Goal: Information Seeking & Learning: Learn about a topic

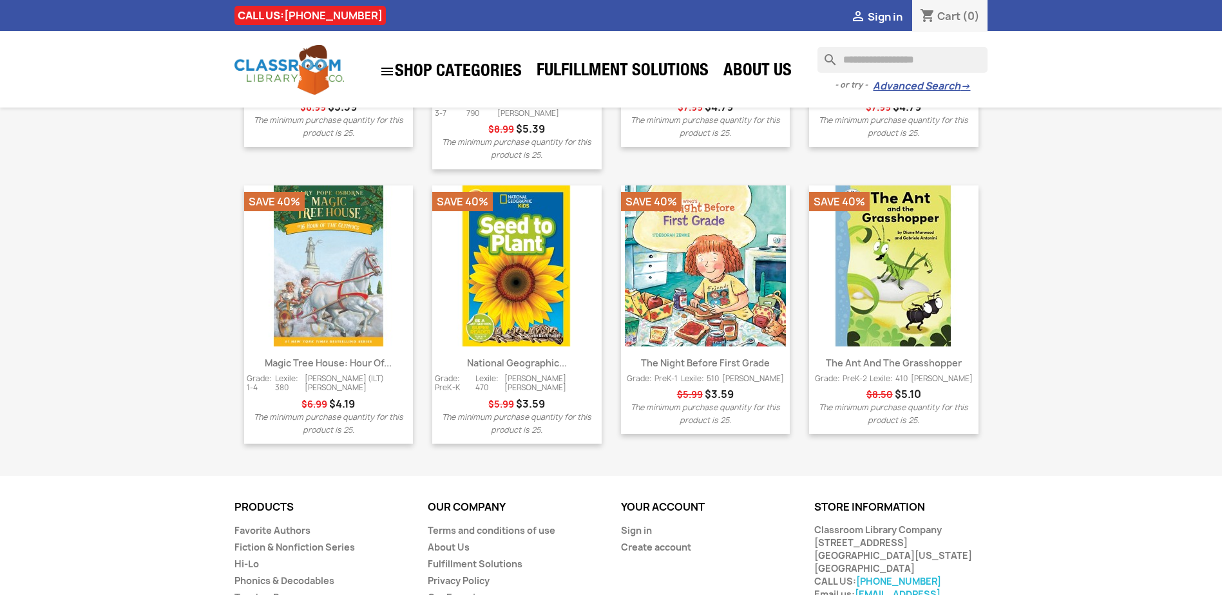
scroll to position [1643, 0]
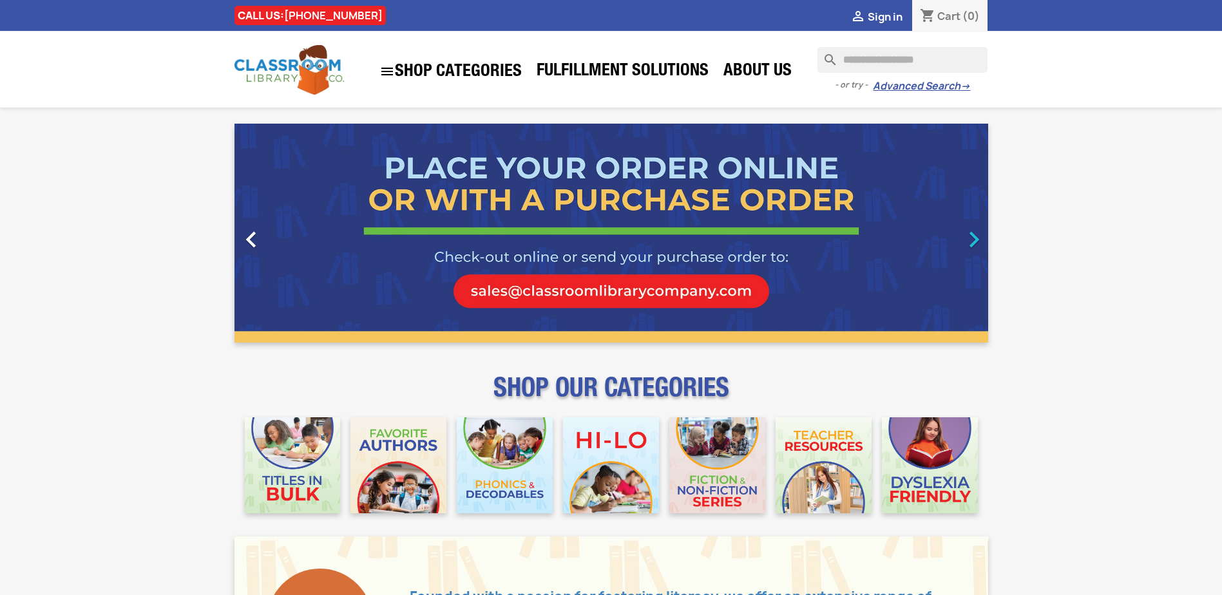
click at [981, 237] on icon "" at bounding box center [974, 240] width 32 height 32
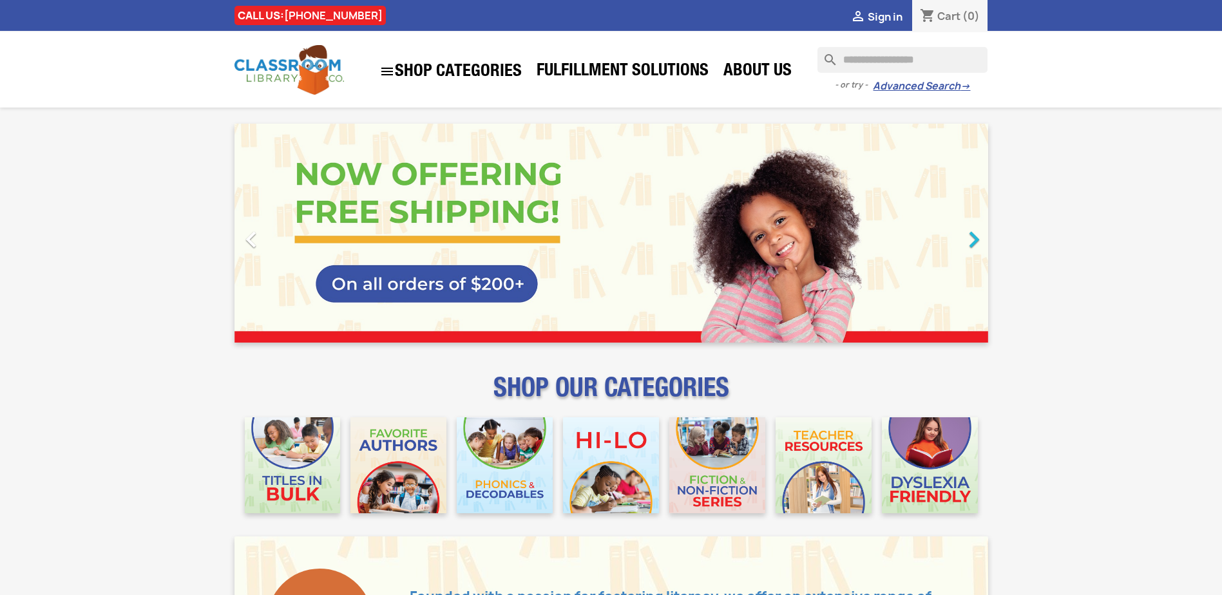
click at [981, 237] on icon "" at bounding box center [974, 240] width 32 height 32
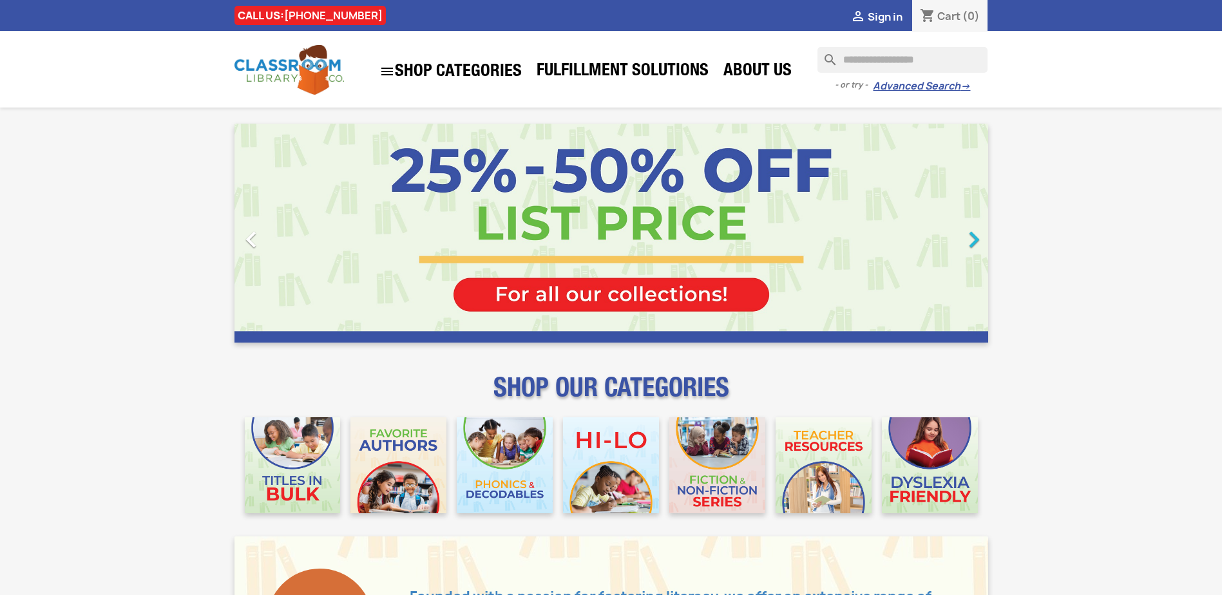
click at [981, 237] on icon "" at bounding box center [974, 240] width 32 height 32
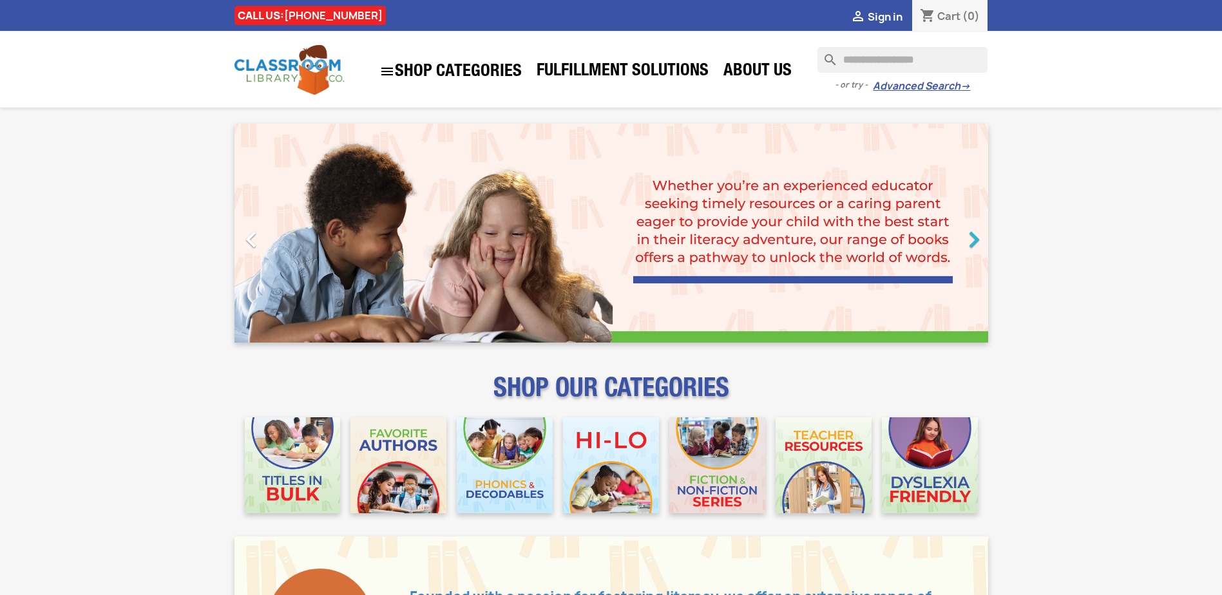
click at [981, 237] on icon "" at bounding box center [974, 240] width 32 height 32
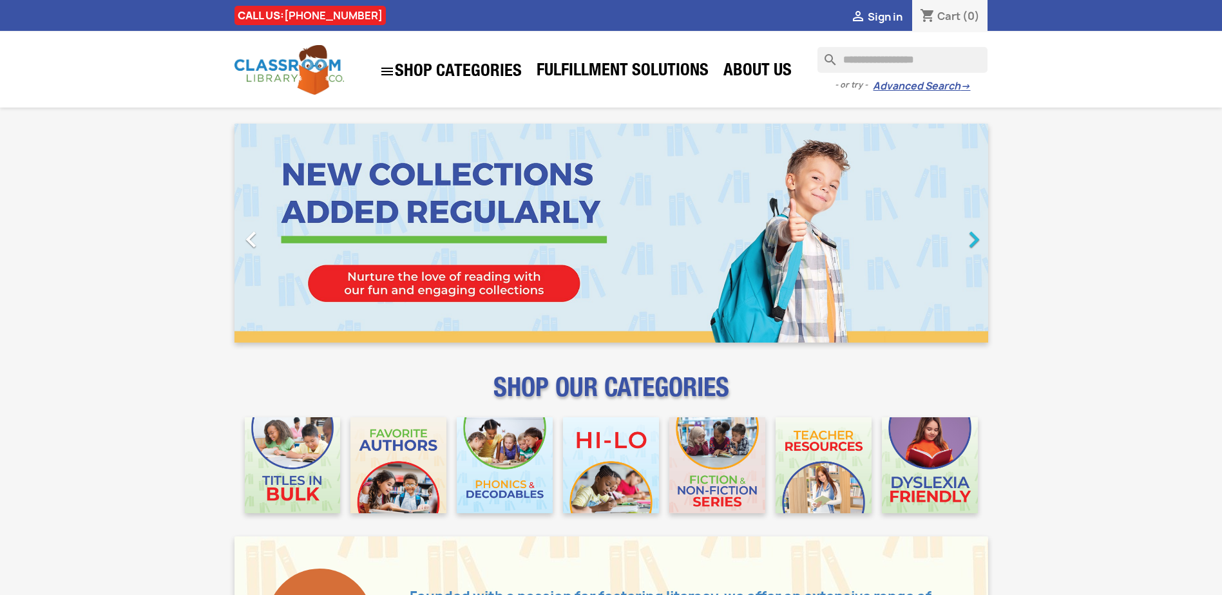
click at [981, 237] on icon "" at bounding box center [974, 240] width 32 height 32
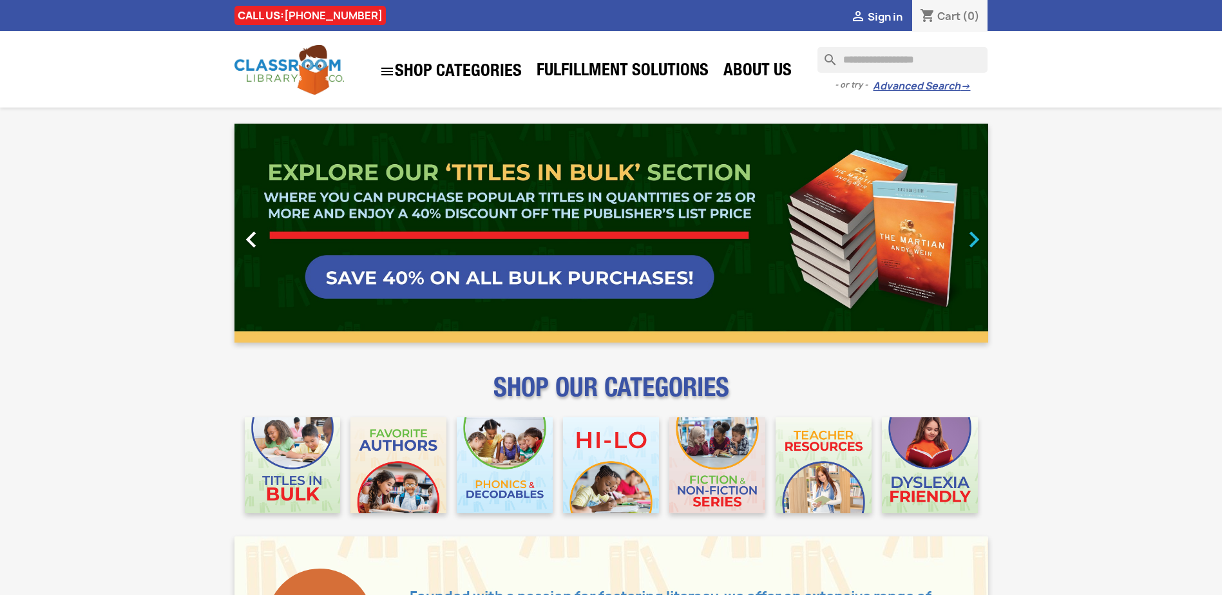
click at [981, 237] on icon "" at bounding box center [974, 240] width 32 height 32
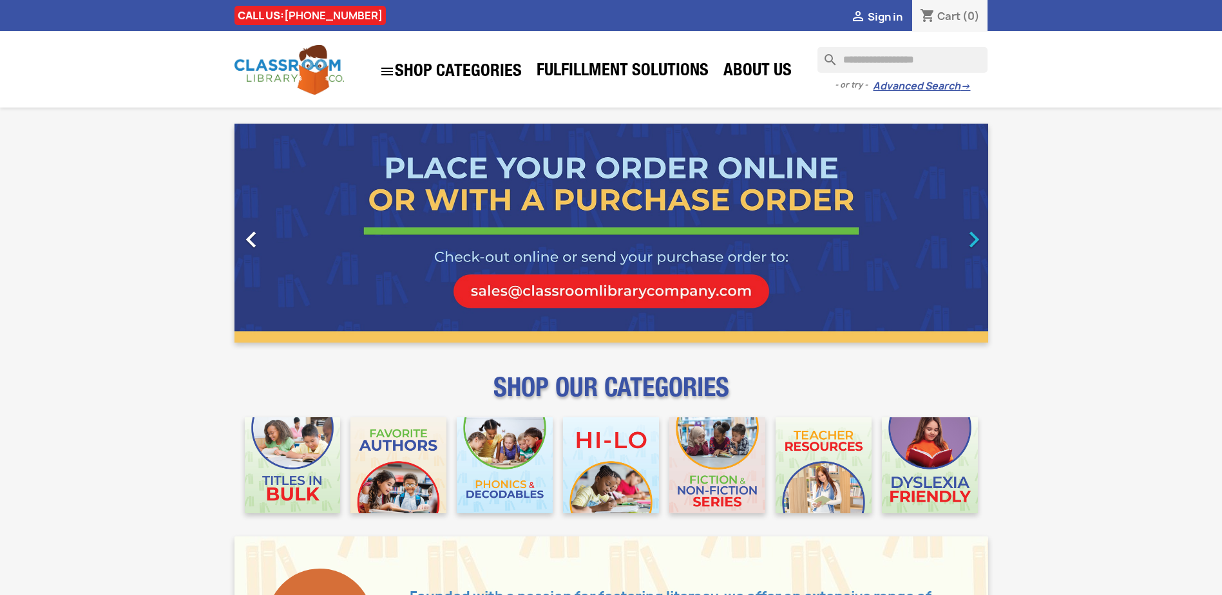
click at [981, 237] on icon "" at bounding box center [974, 240] width 32 height 32
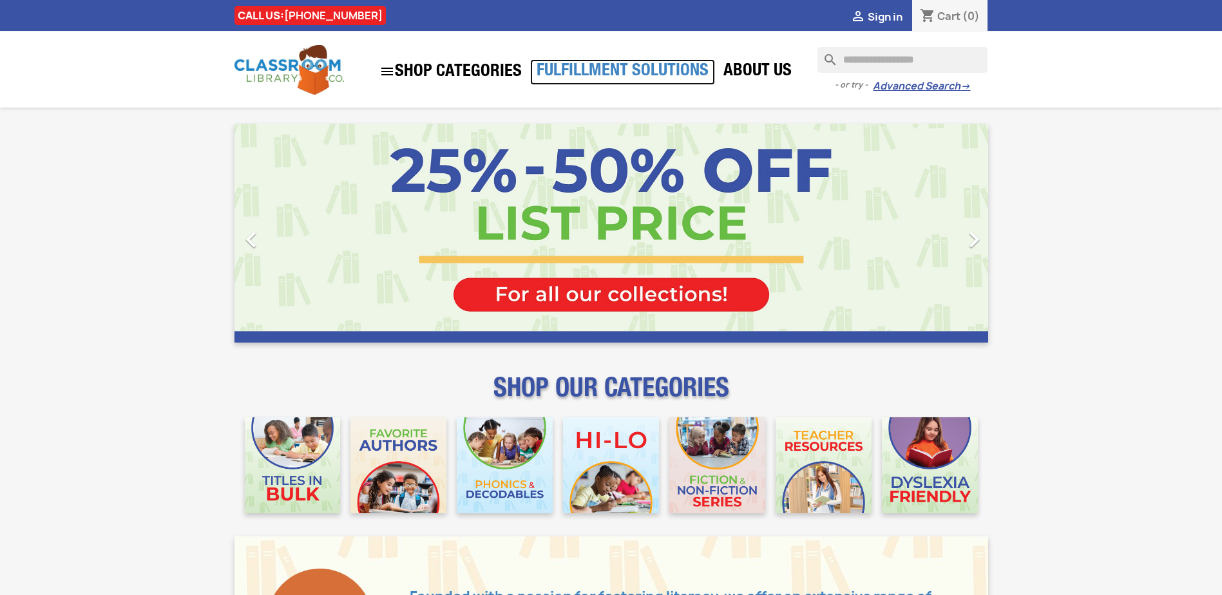
click at [584, 76] on link "Fulfillment Solutions" at bounding box center [622, 72] width 185 height 26
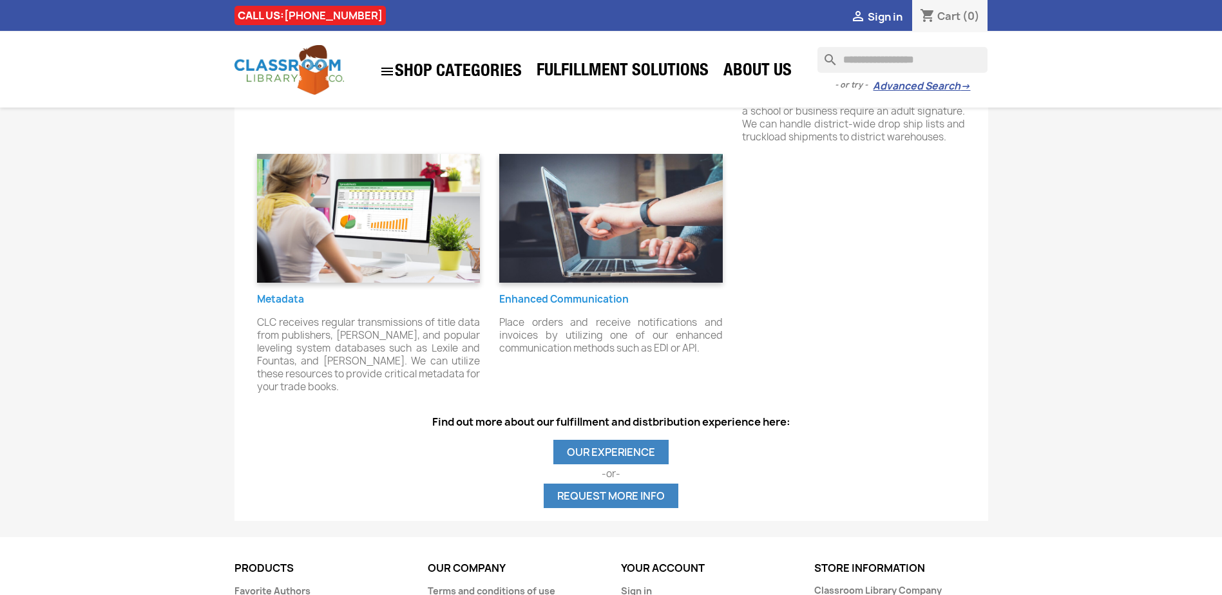
scroll to position [1215, 0]
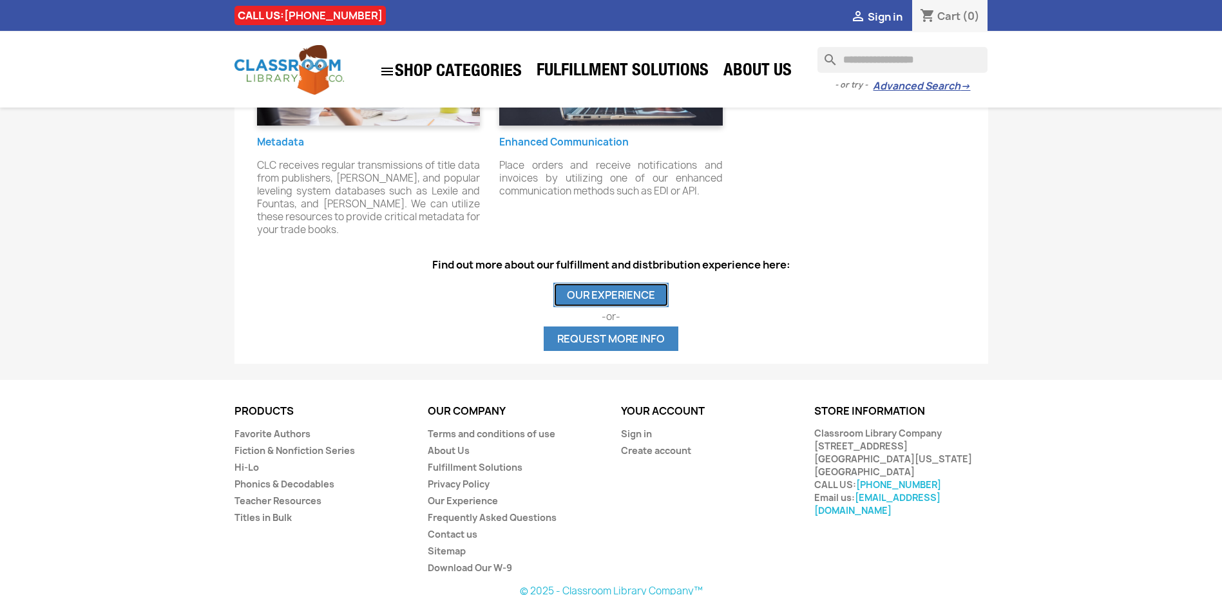
click at [590, 287] on link "OUR EXPERIENCE" at bounding box center [610, 295] width 115 height 24
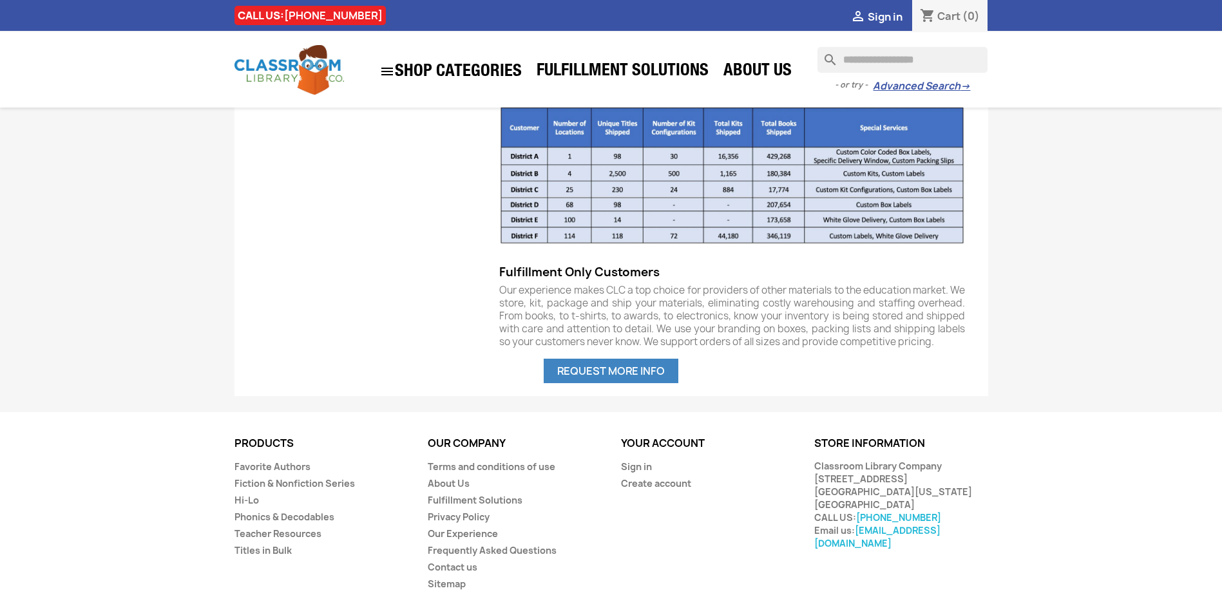
scroll to position [875, 0]
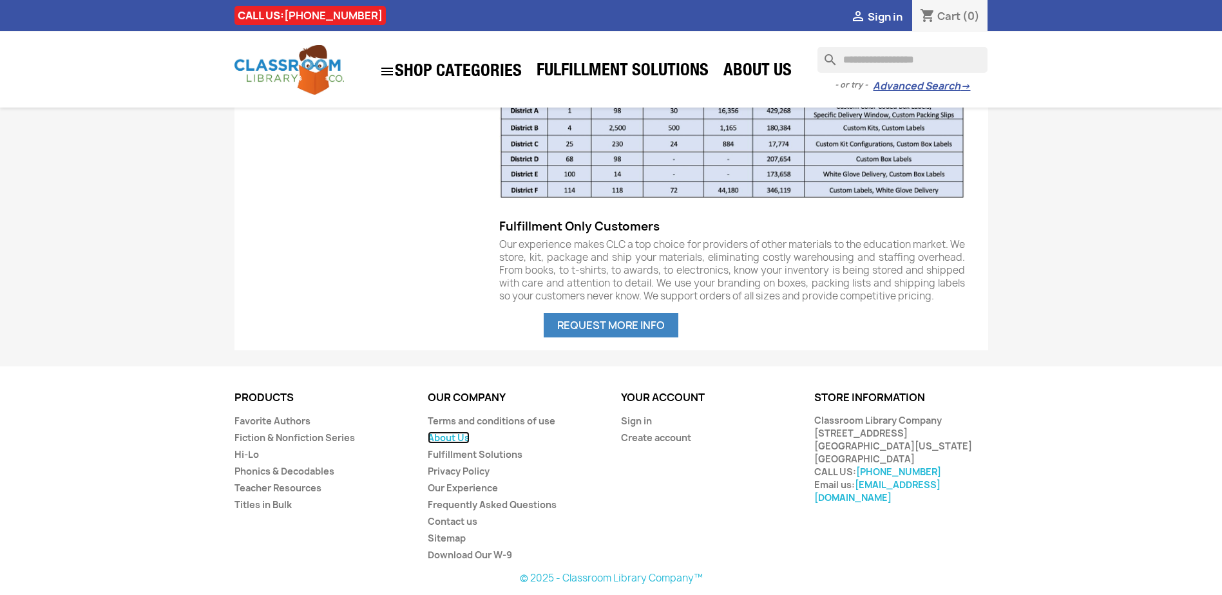
click at [455, 435] on link "About Us" at bounding box center [449, 438] width 42 height 12
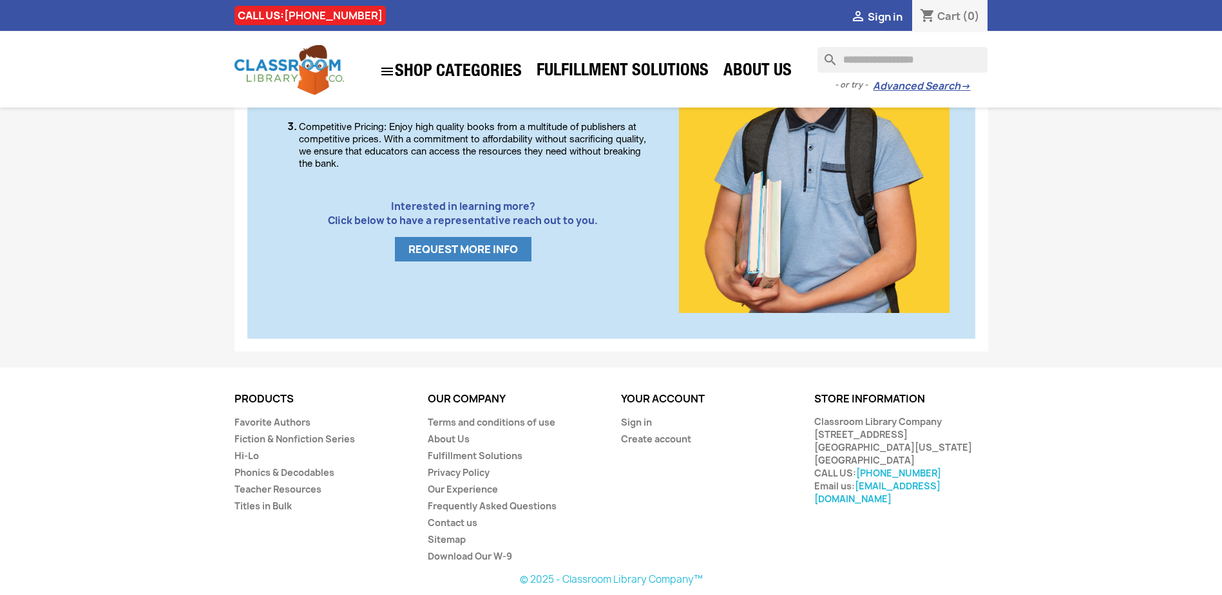
scroll to position [739, 0]
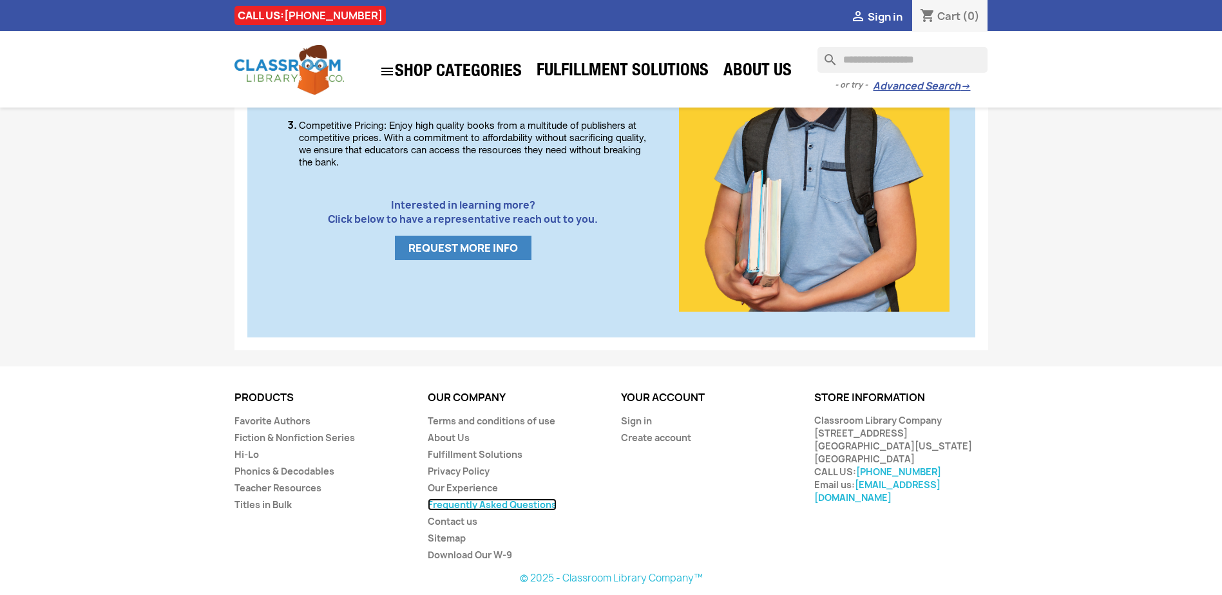
click at [451, 506] on link "Frequently Asked Questions" at bounding box center [492, 505] width 129 height 12
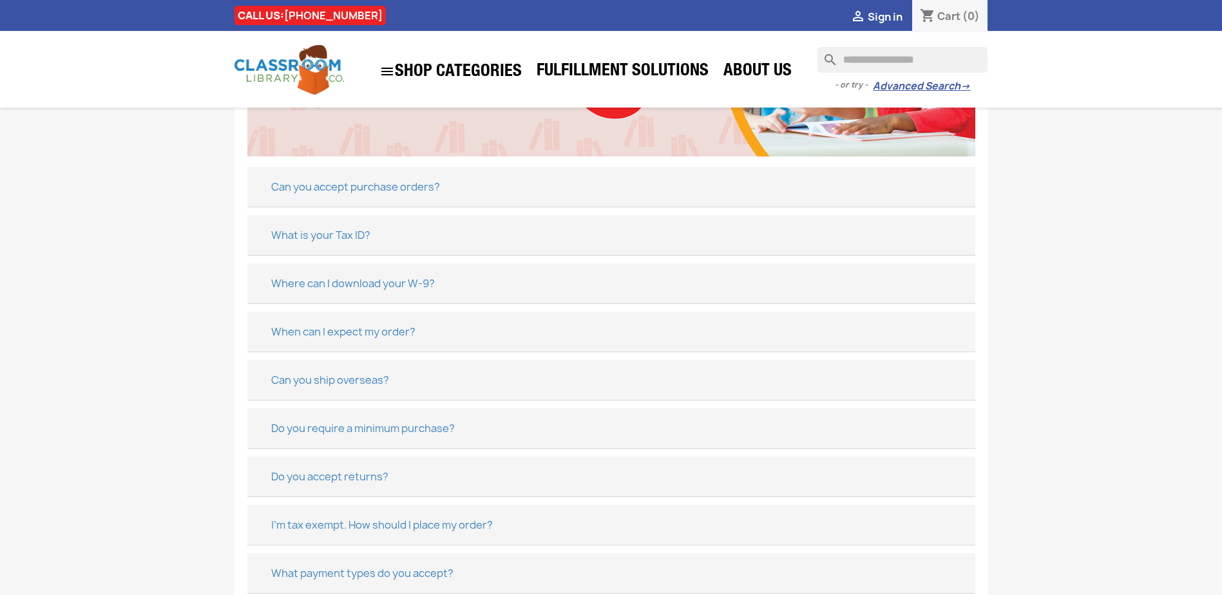
scroll to position [322, 0]
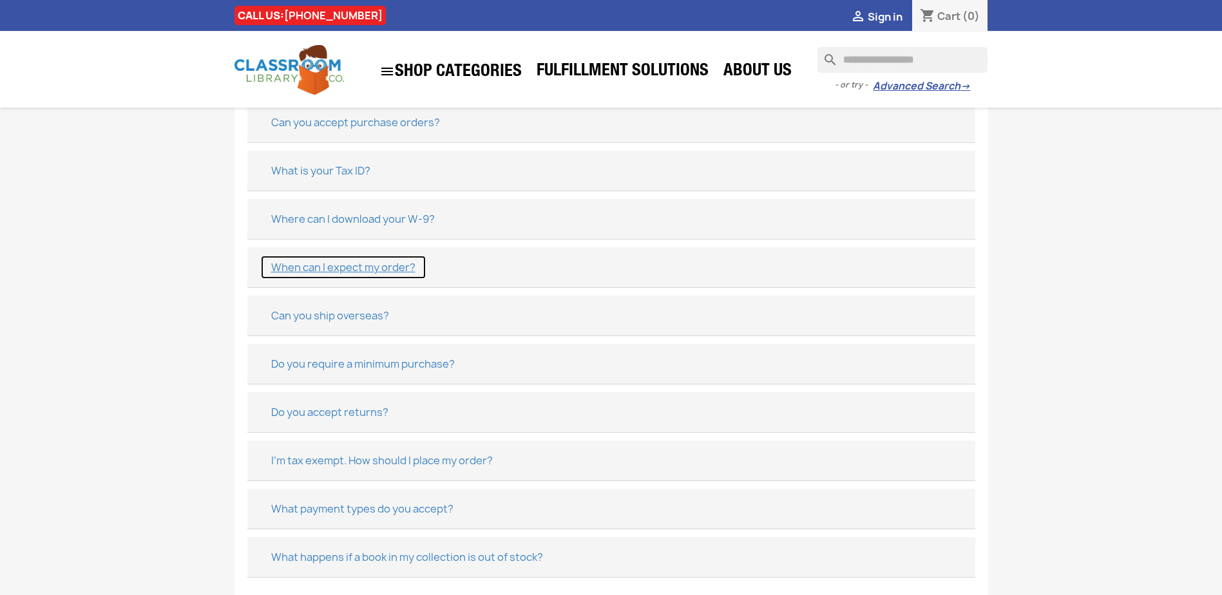
click at [290, 265] on button "When can I expect my order?" at bounding box center [343, 267] width 166 height 24
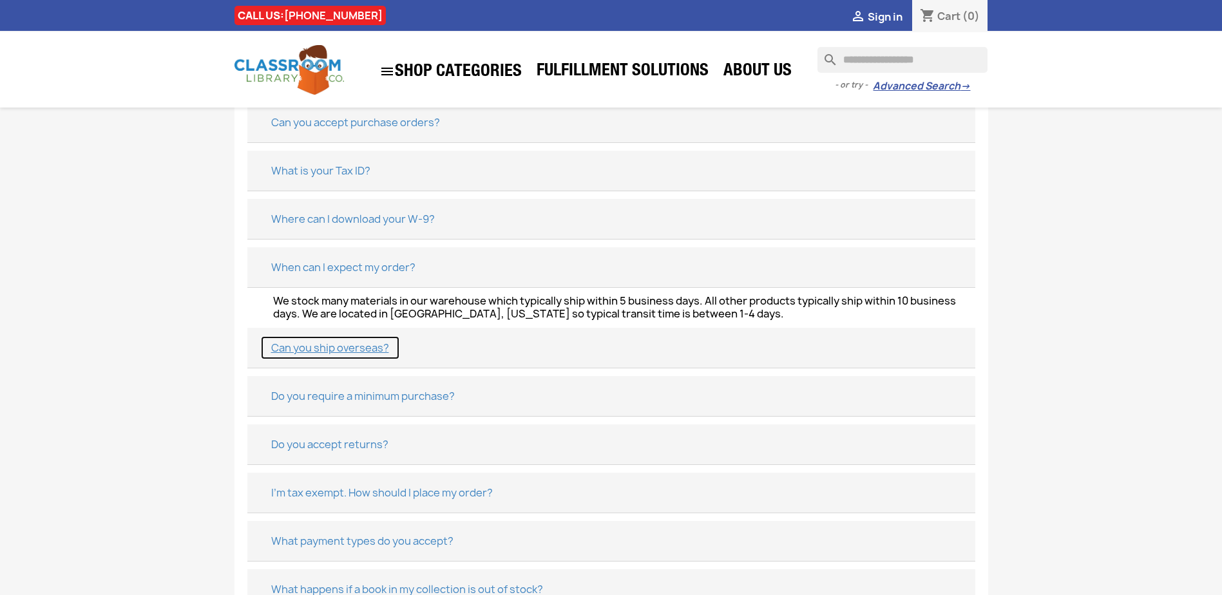
click at [366, 352] on button "Can you ship overseas?" at bounding box center [330, 348] width 140 height 24
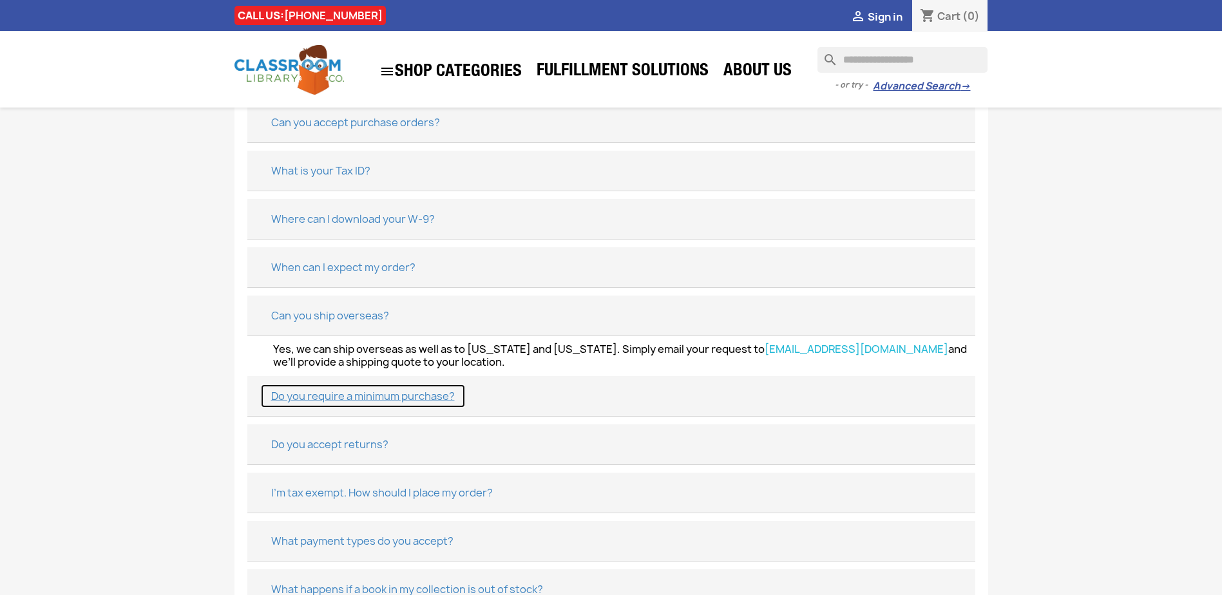
click at [381, 384] on button "Do you require a minimum purchase?" at bounding box center [362, 396] width 205 height 24
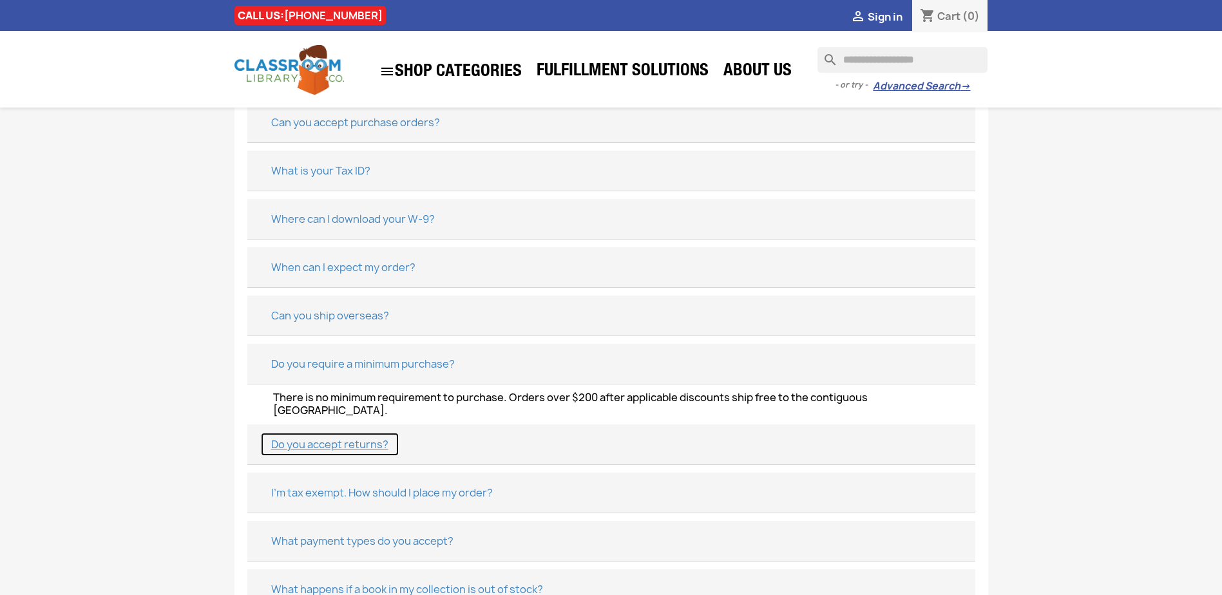
click at [340, 432] on button "Do you accept returns?" at bounding box center [329, 444] width 139 height 24
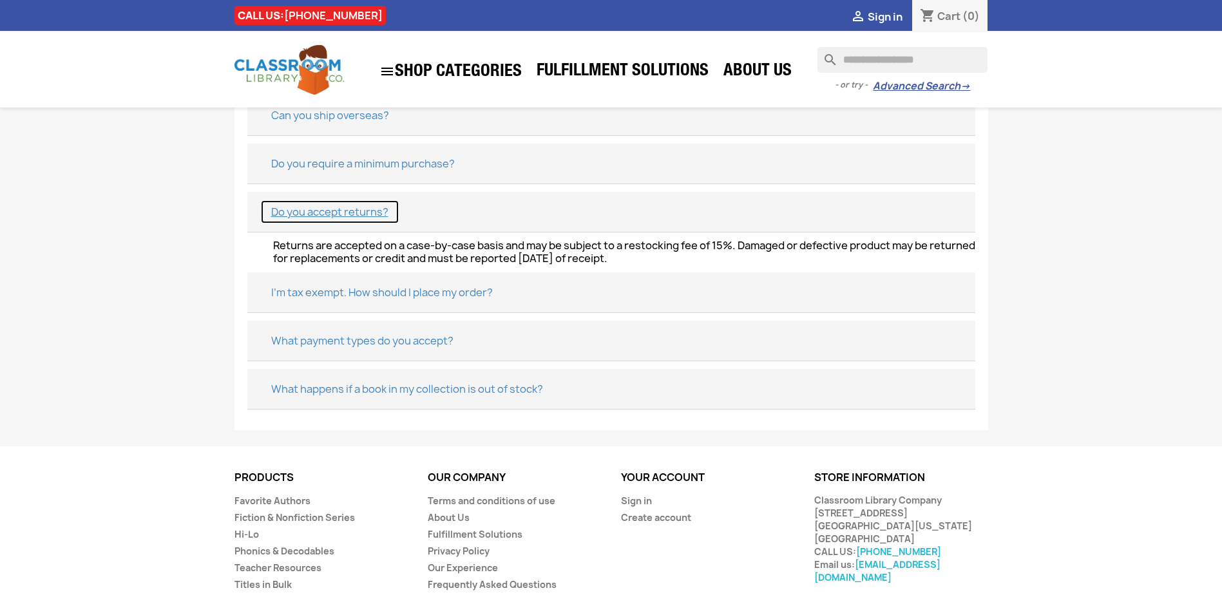
scroll to position [602, 0]
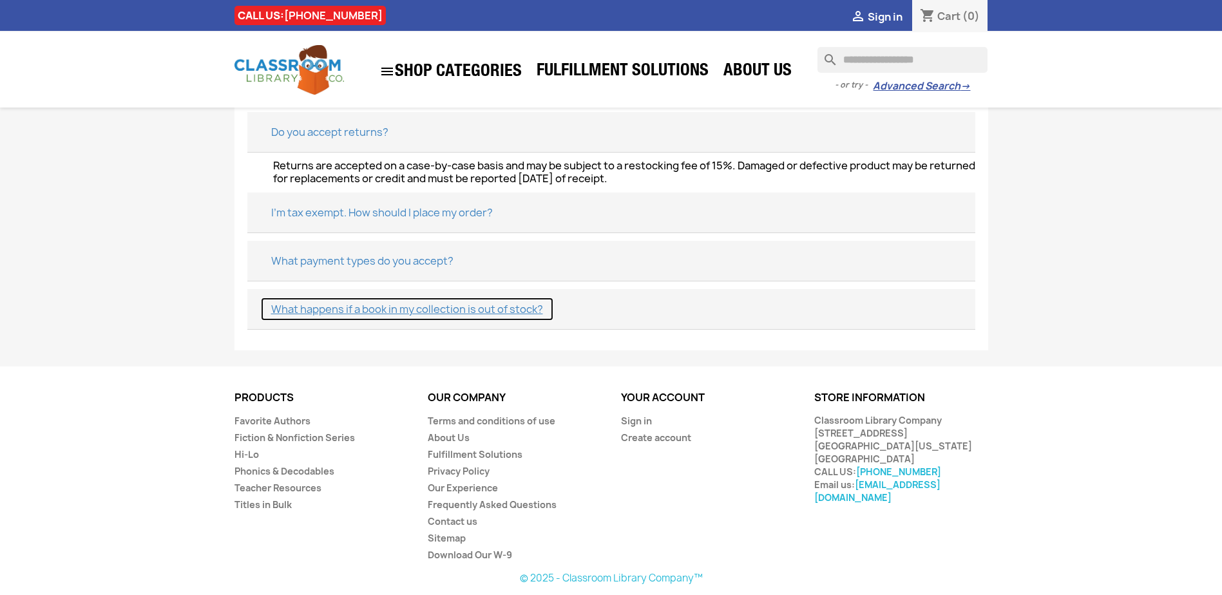
click at [435, 308] on button "What happens if a book in my collection is out of stock?" at bounding box center [407, 309] width 294 height 24
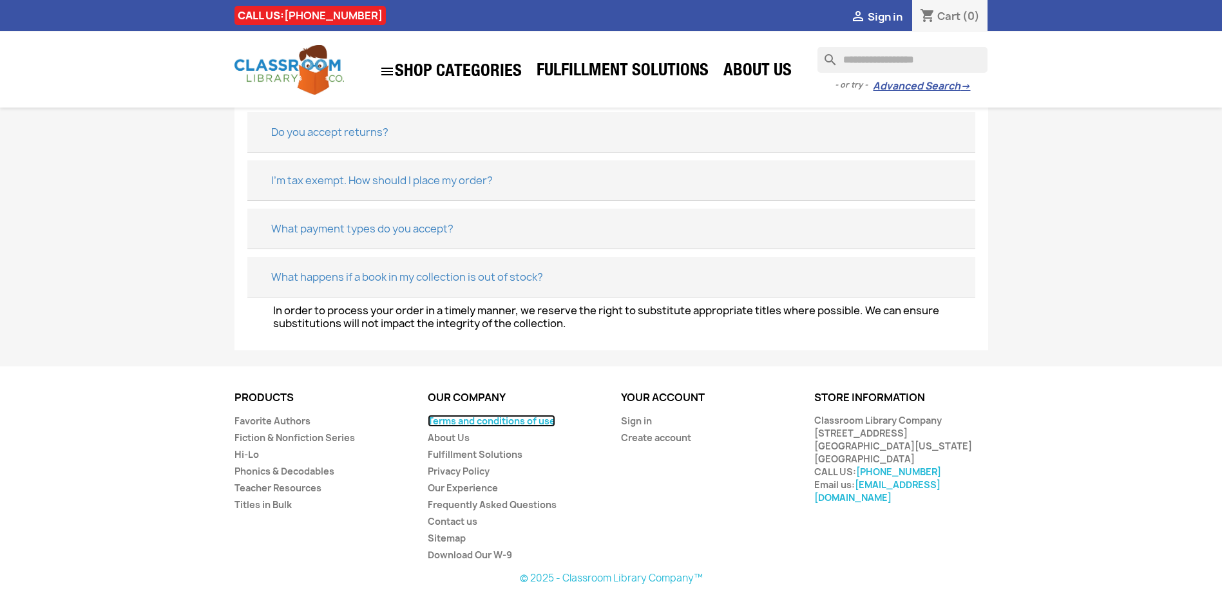
click at [458, 418] on link "Terms and conditions of use" at bounding box center [492, 421] width 128 height 12
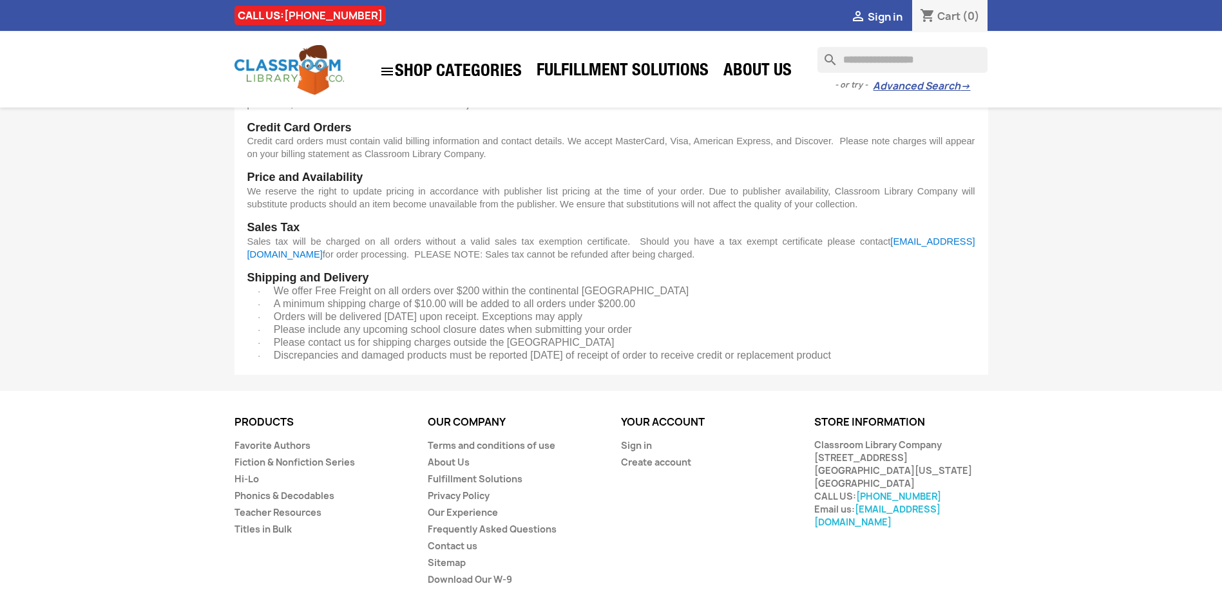
scroll to position [245, 0]
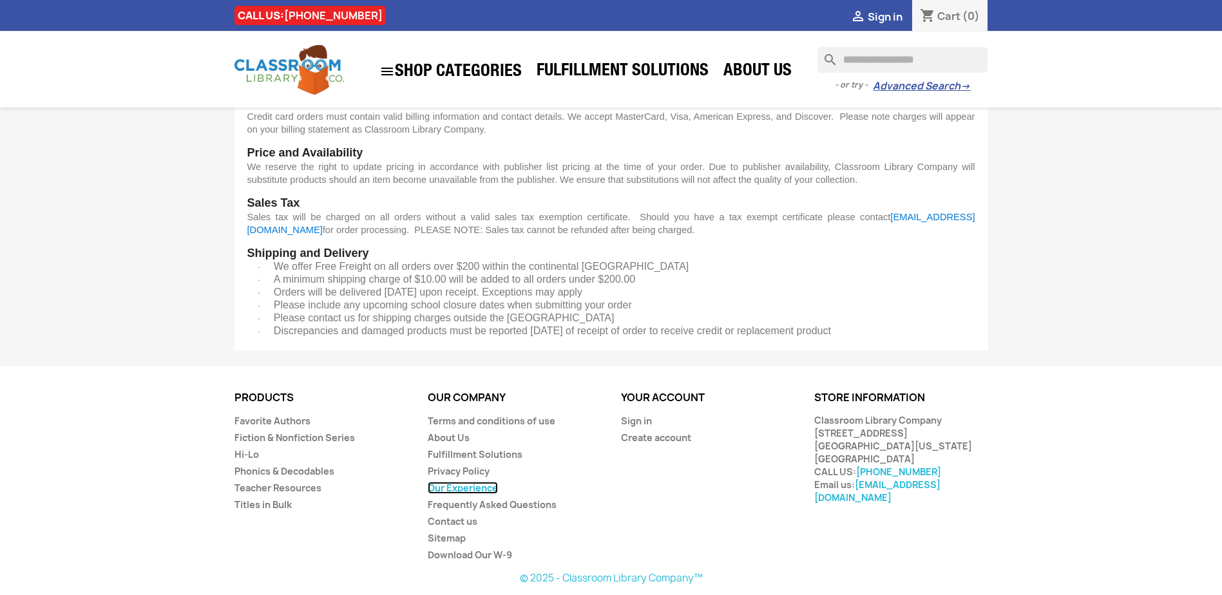
click at [476, 486] on link "Our Experience" at bounding box center [463, 488] width 70 height 12
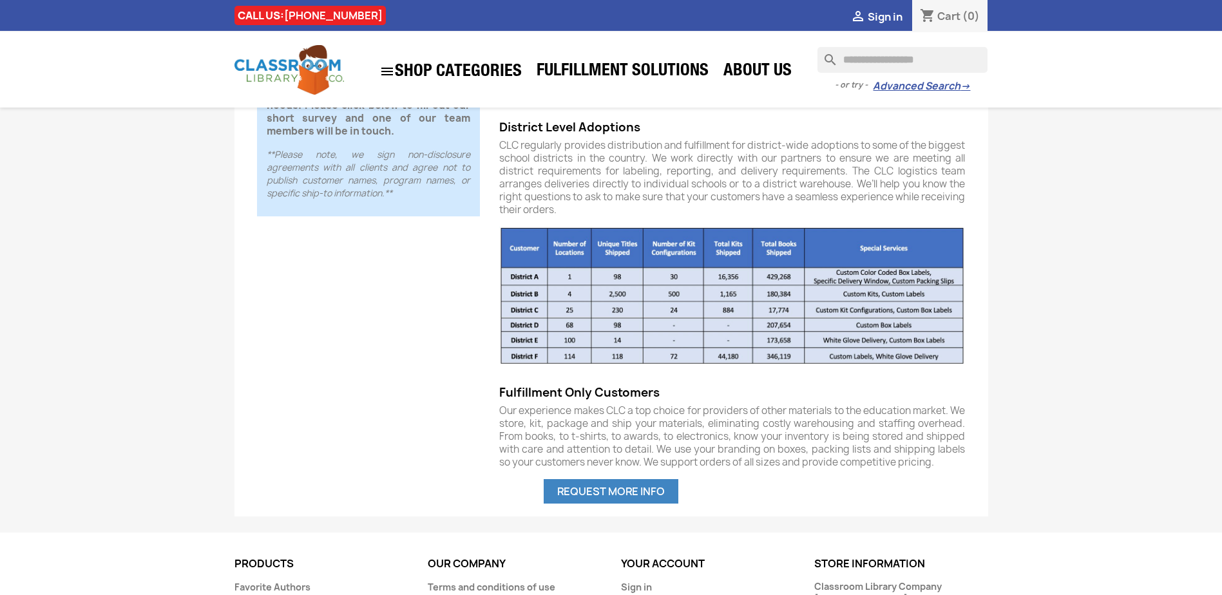
scroll to position [875, 0]
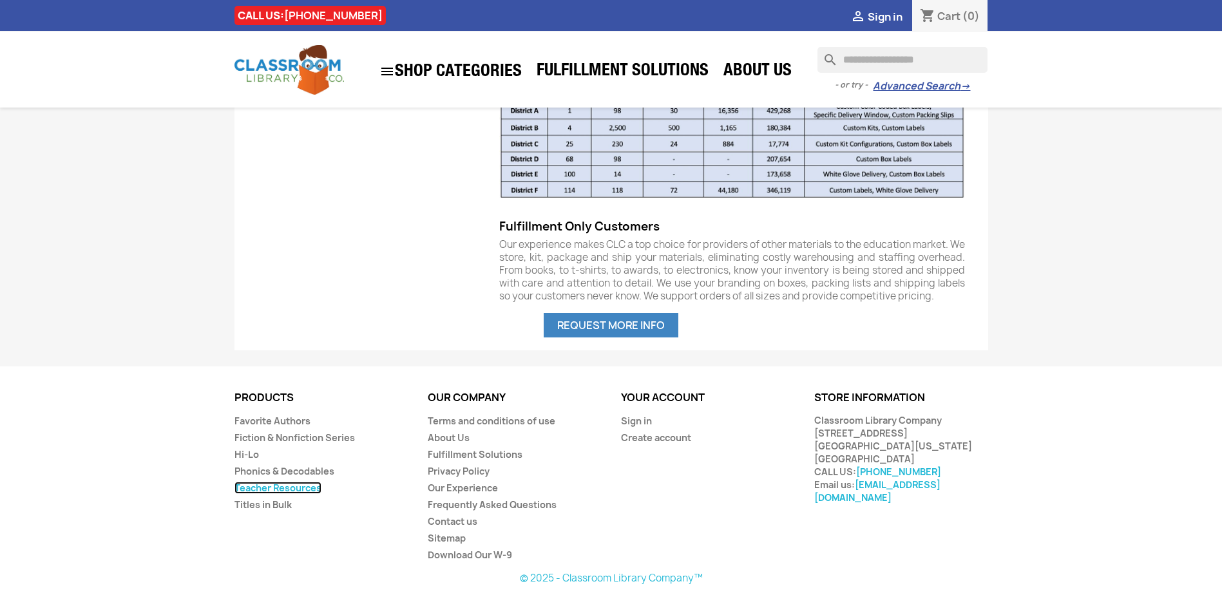
click at [287, 490] on link "Teacher Resources" at bounding box center [277, 488] width 87 height 12
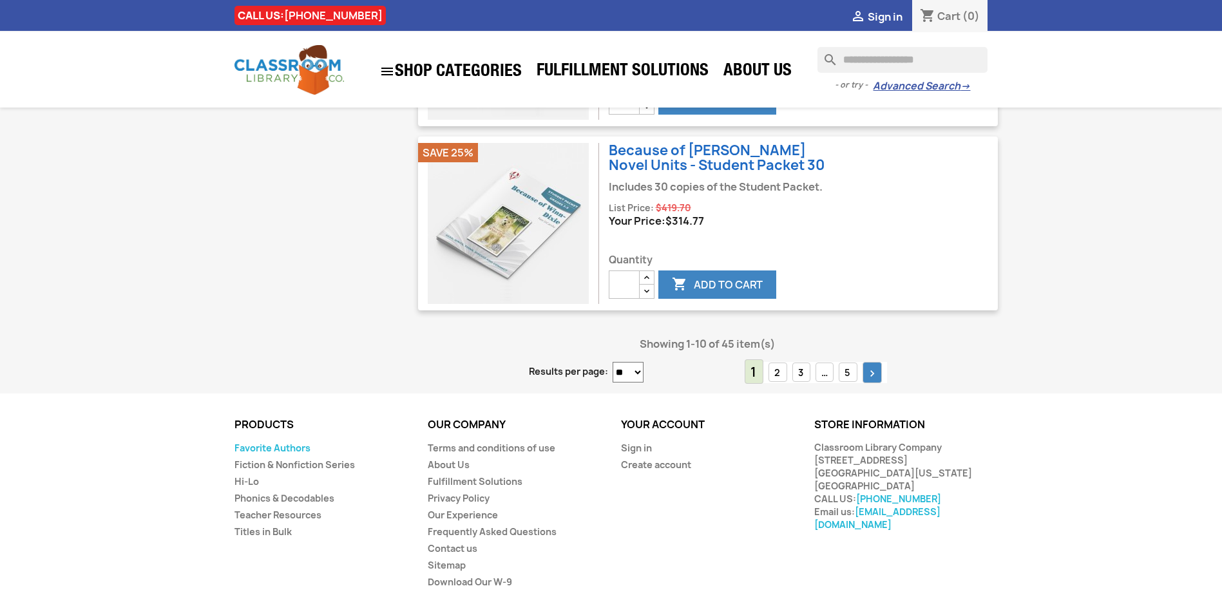
scroll to position [2021, 0]
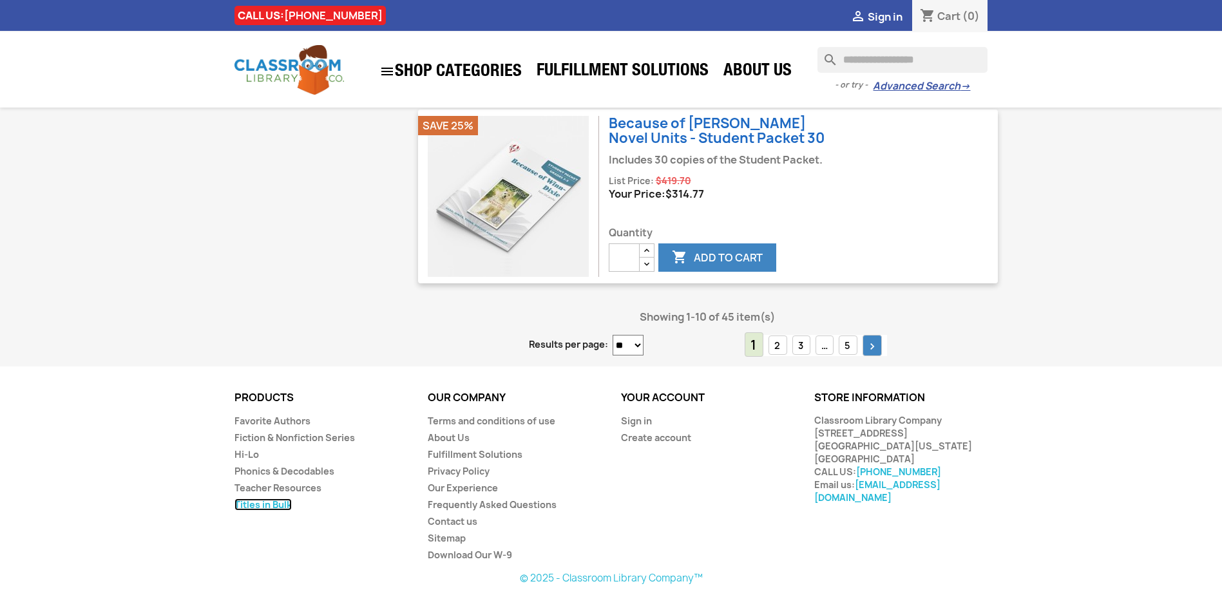
click at [258, 502] on link "Titles in Bulk" at bounding box center [262, 505] width 57 height 12
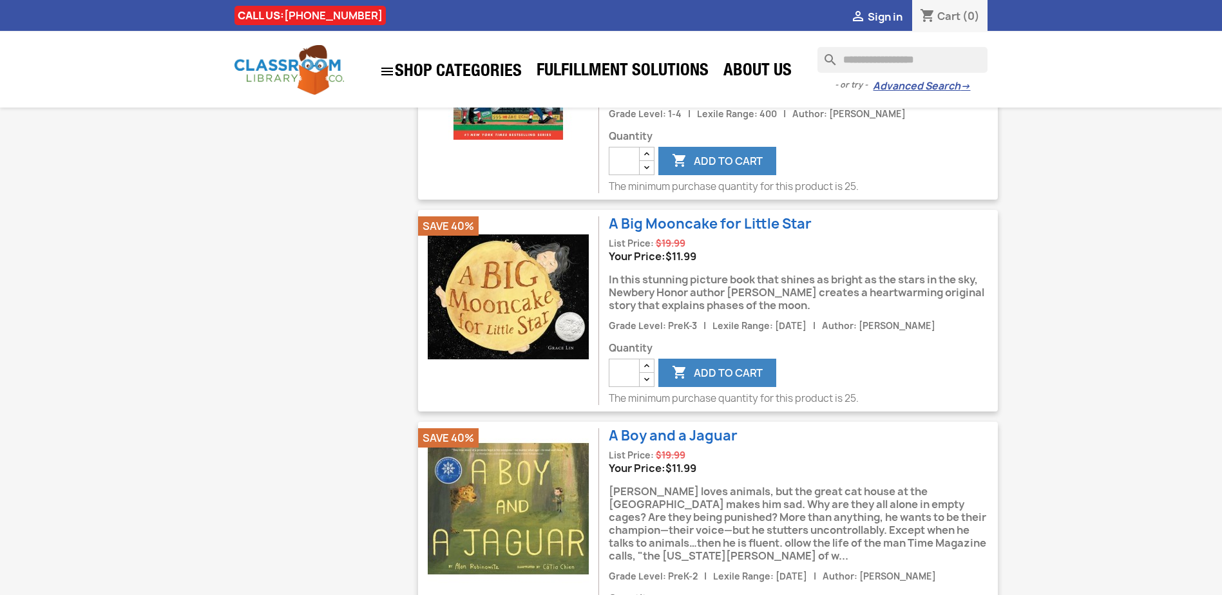
scroll to position [1804, 0]
